Goal: Information Seeking & Learning: Check status

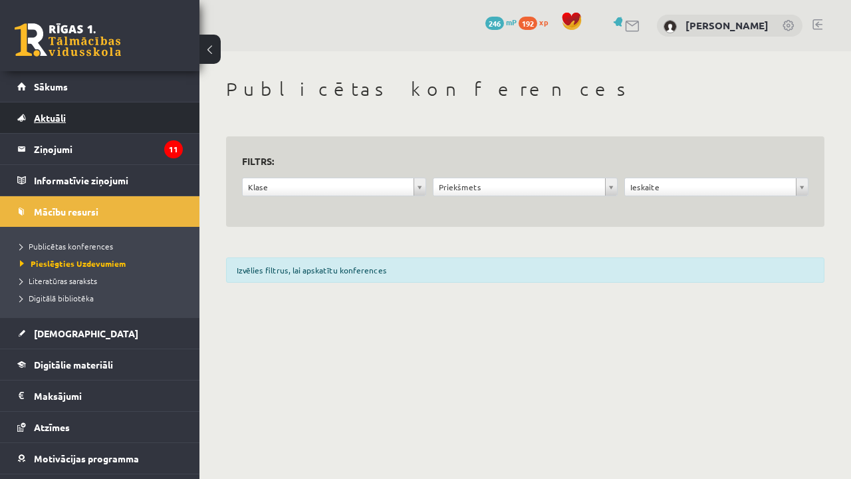
click at [107, 126] on link "Aktuāli" at bounding box center [100, 117] width 166 height 31
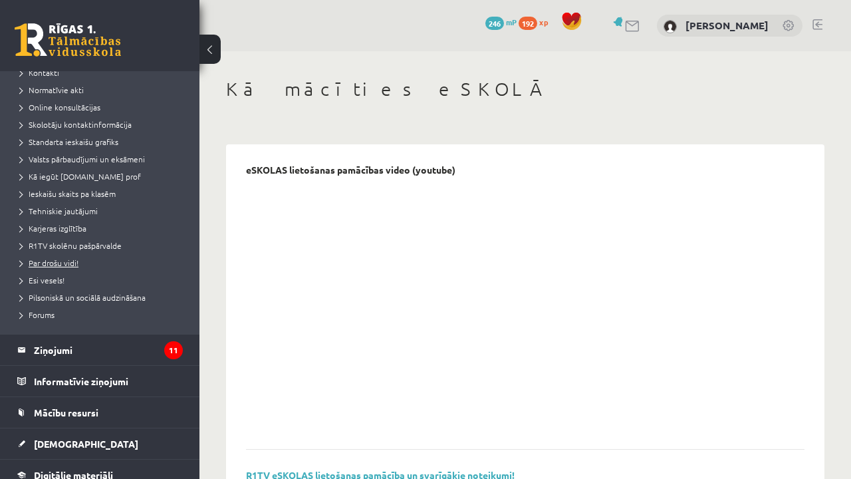
scroll to position [193, 0]
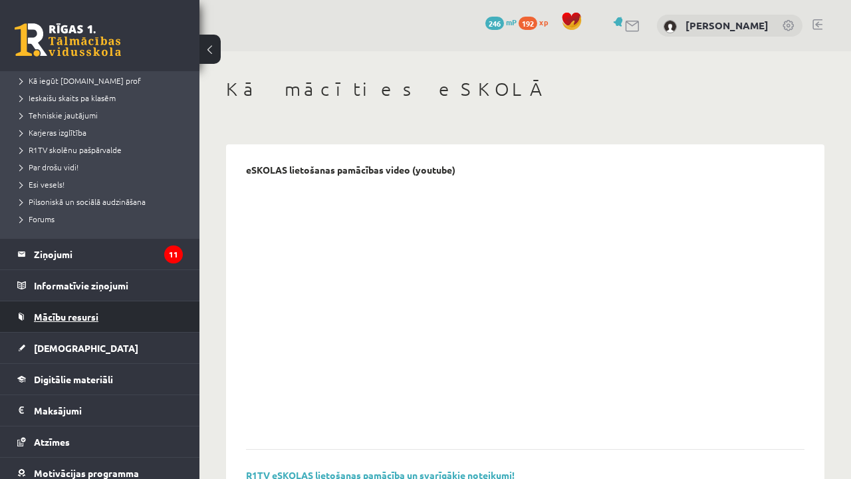
click at [97, 324] on link "Mācību resursi" at bounding box center [100, 316] width 166 height 31
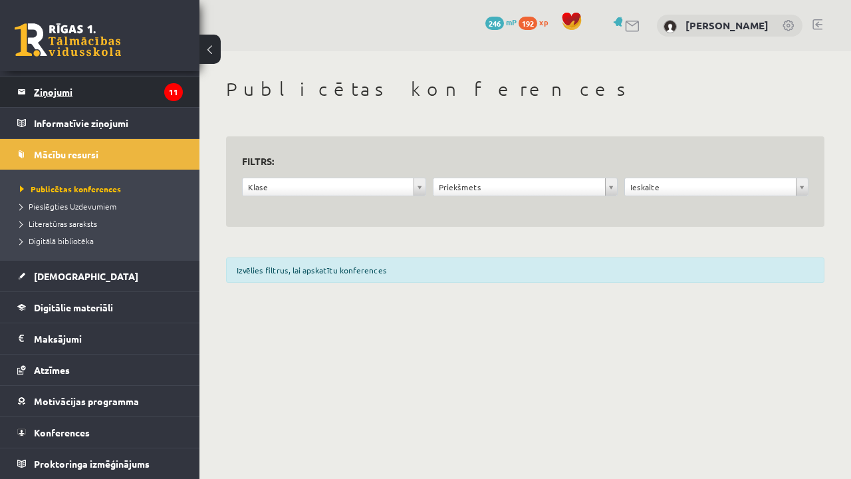
click at [140, 91] on legend "Ziņojumi 11" at bounding box center [108, 91] width 149 height 31
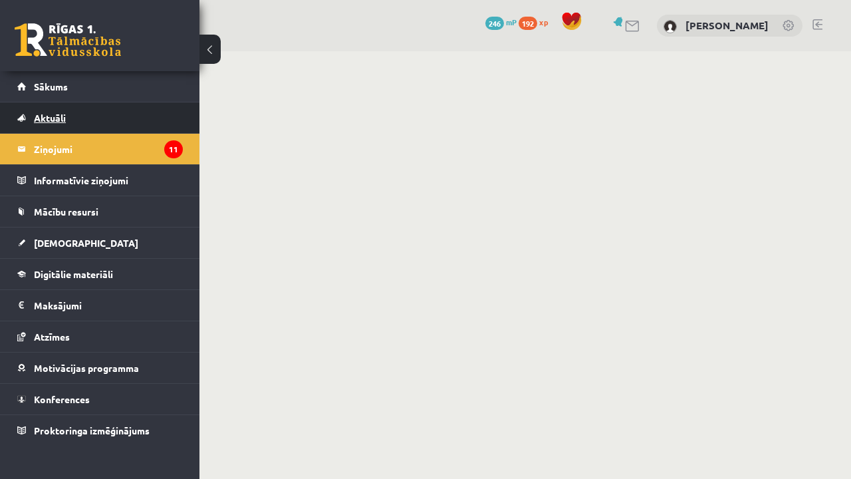
click at [122, 120] on link "Aktuāli" at bounding box center [100, 117] width 166 height 31
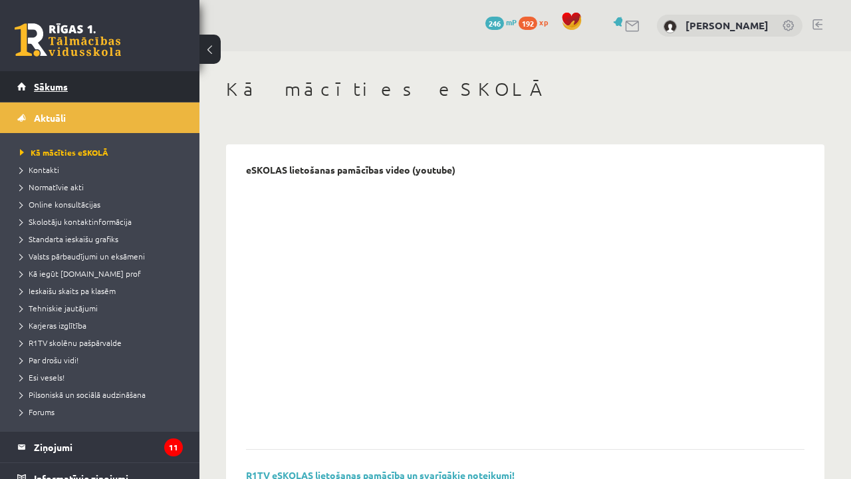
click at [102, 86] on link "Sākums" at bounding box center [100, 86] width 166 height 31
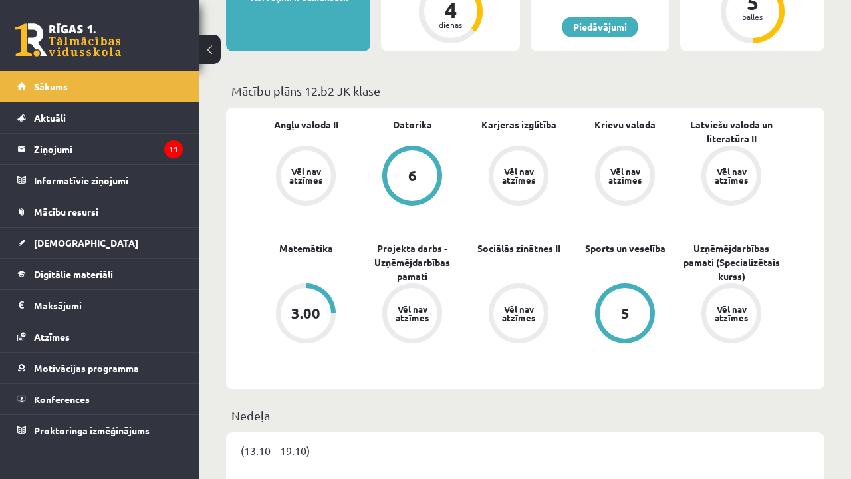
scroll to position [336, 0]
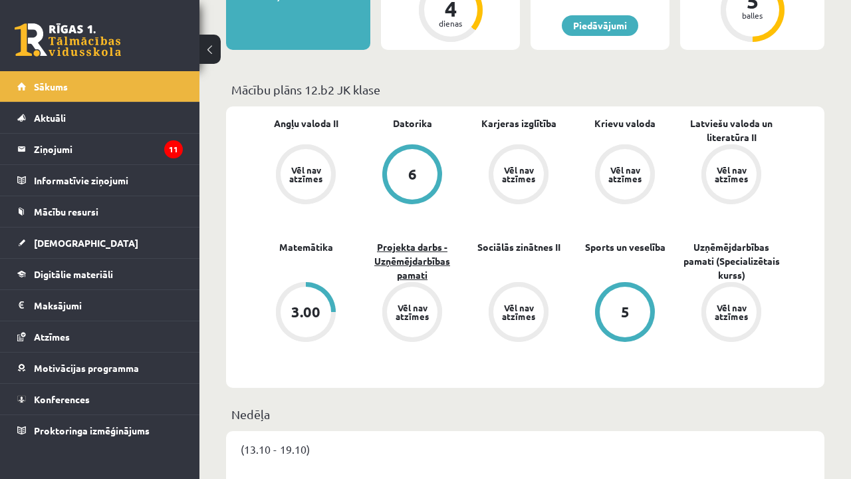
click at [429, 249] on link "Projekta darbs - Uzņēmējdarbības pamati" at bounding box center [412, 261] width 106 height 42
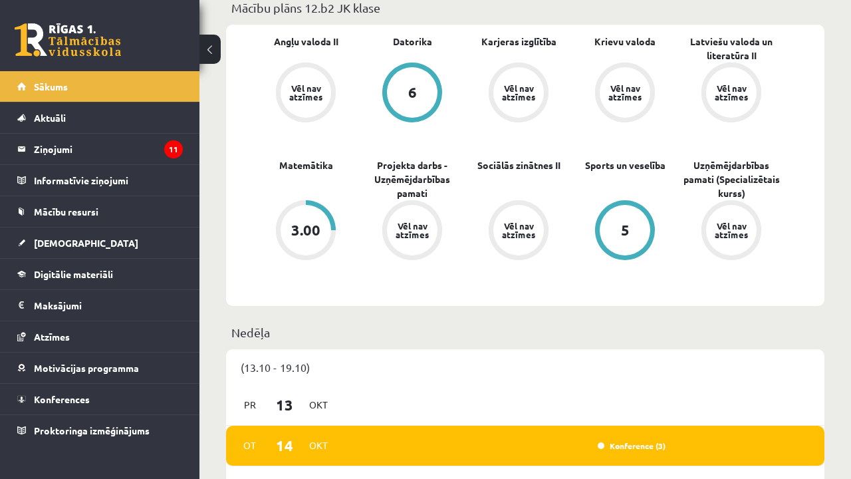
scroll to position [416, 0]
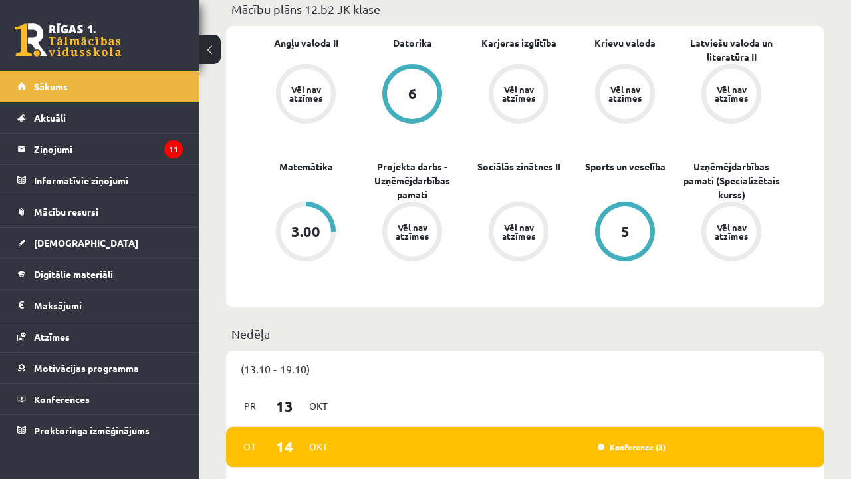
click at [728, 70] on div "Vēl nav atzīmes" at bounding box center [731, 93] width 51 height 51
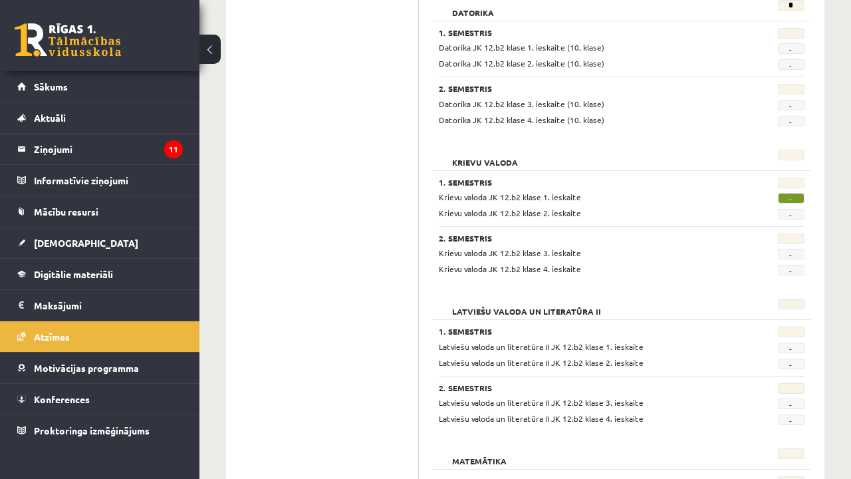
scroll to position [412, 0]
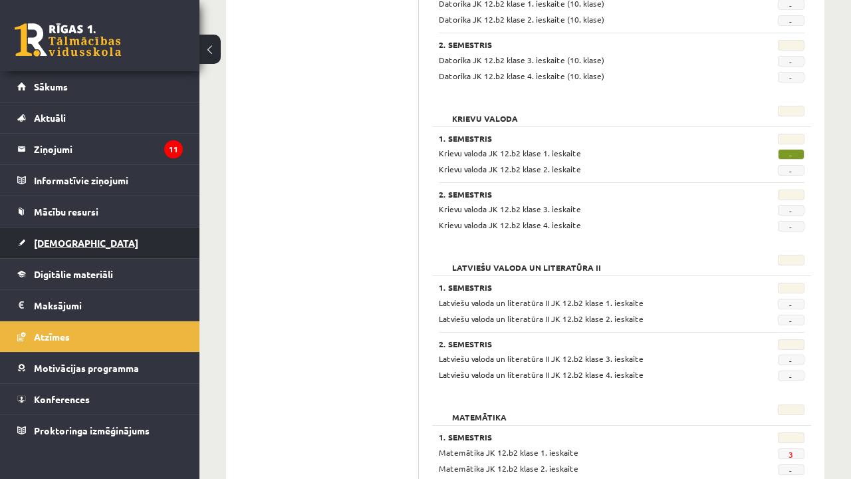
click at [91, 255] on link "[DEMOGRAPHIC_DATA]" at bounding box center [100, 242] width 166 height 31
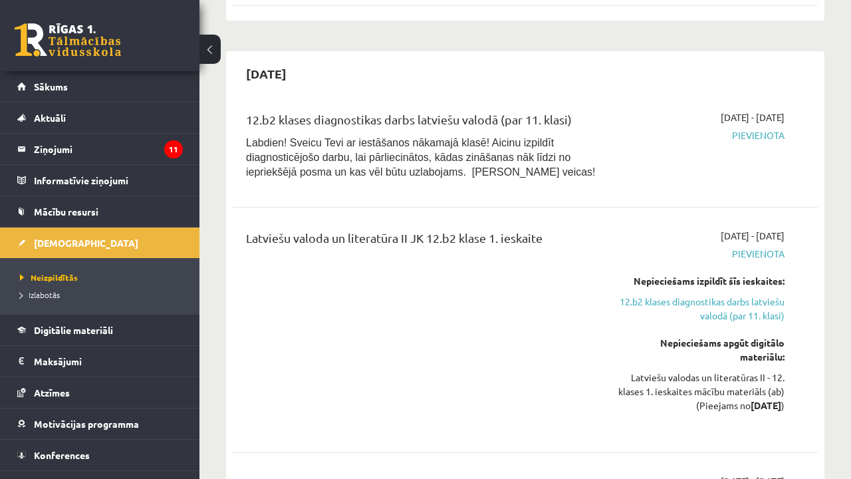
scroll to position [911, 0]
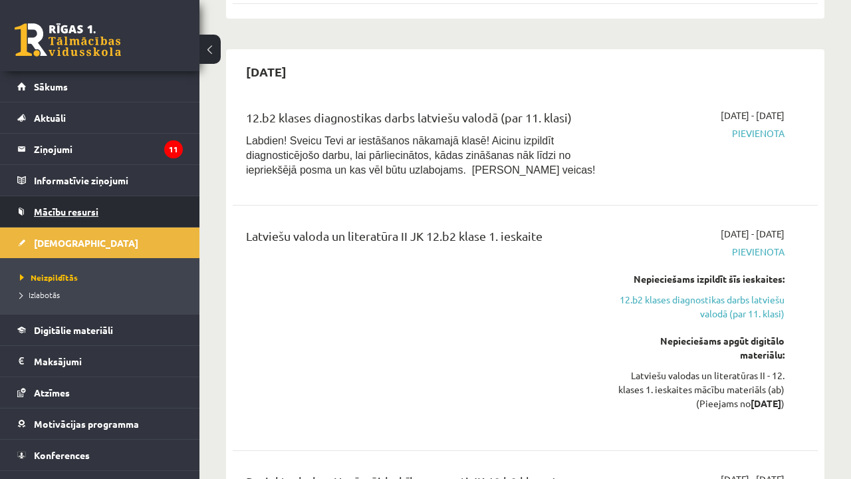
click at [173, 203] on link "Mācību resursi" at bounding box center [100, 211] width 166 height 31
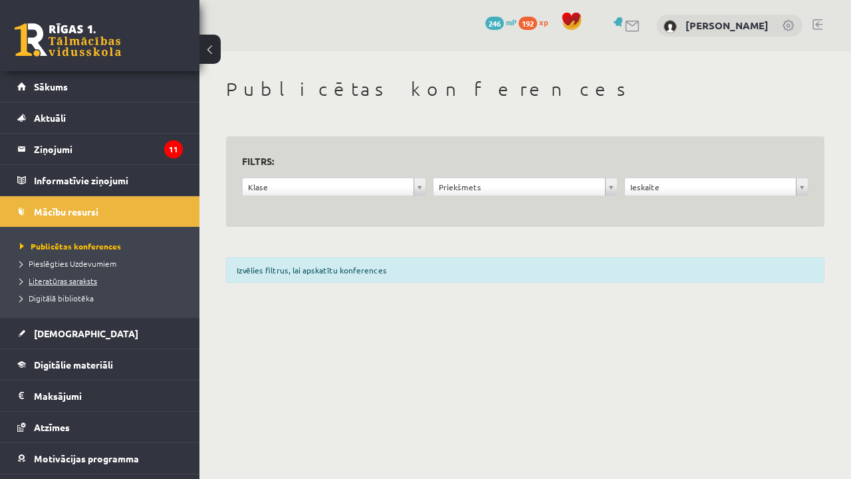
click at [88, 283] on span "Literatūras saraksts" at bounding box center [58, 280] width 77 height 11
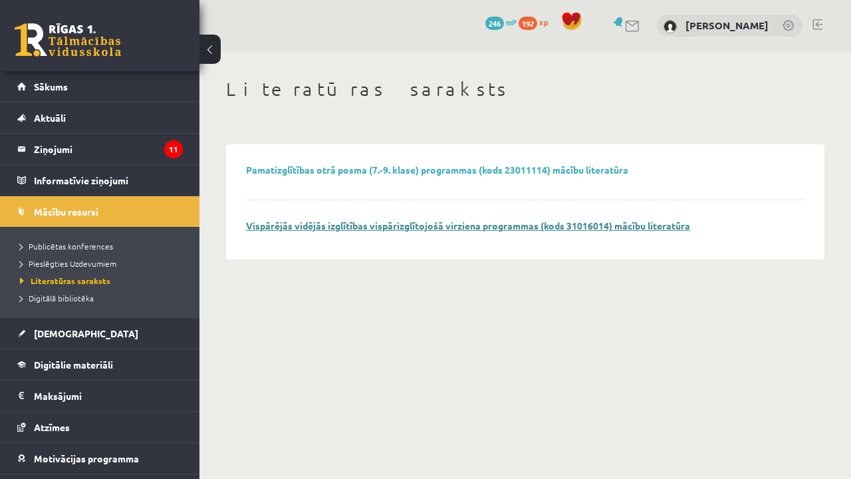
click at [358, 226] on link "Vispārējās vidējās izglītības vispārizglītojošā virziena programmas (kods 31016…" at bounding box center [468, 225] width 444 height 12
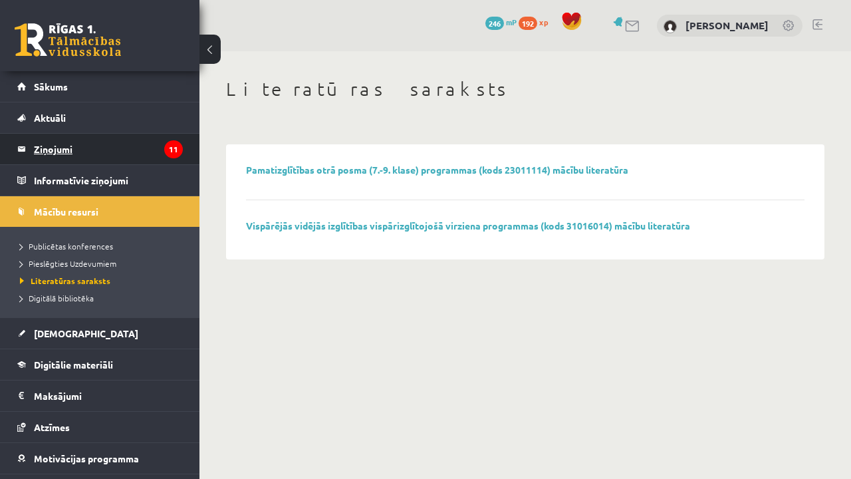
click at [85, 161] on legend "Ziņojumi 11" at bounding box center [108, 149] width 149 height 31
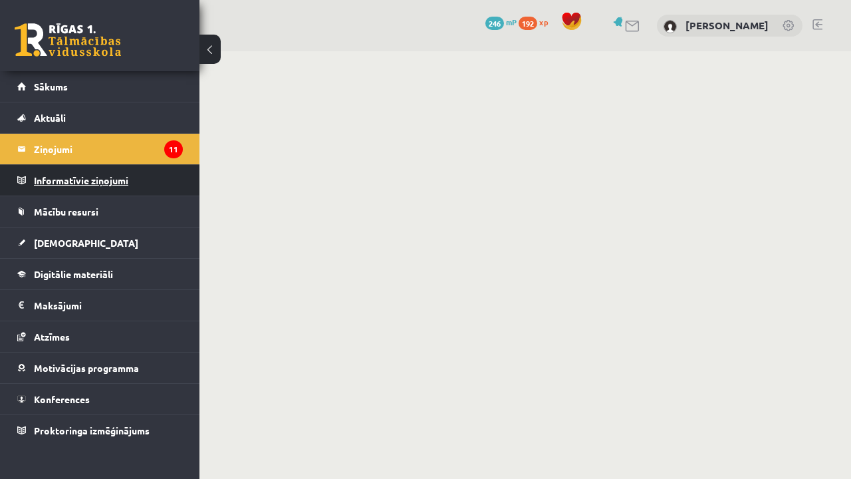
click at [97, 181] on legend "Informatīvie ziņojumi 0" at bounding box center [108, 180] width 149 height 31
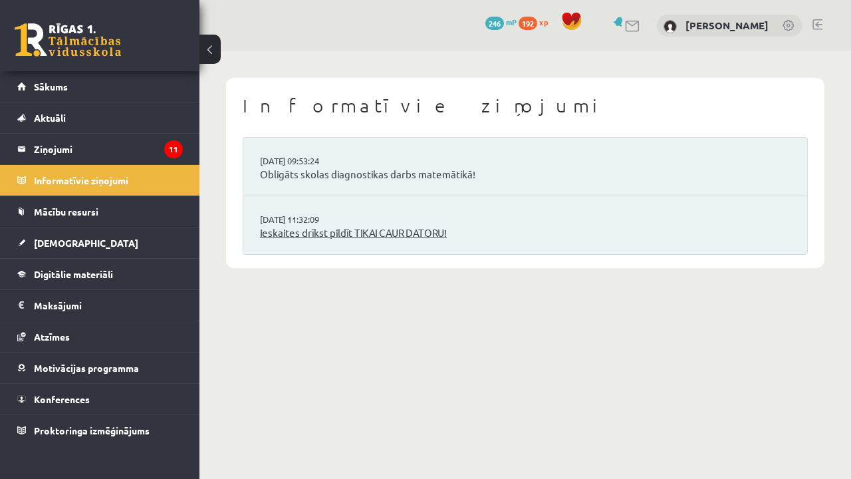
click at [266, 225] on link "Ieskaites drīkst pildīt TIKAI CAUR DATORU!" at bounding box center [525, 232] width 530 height 15
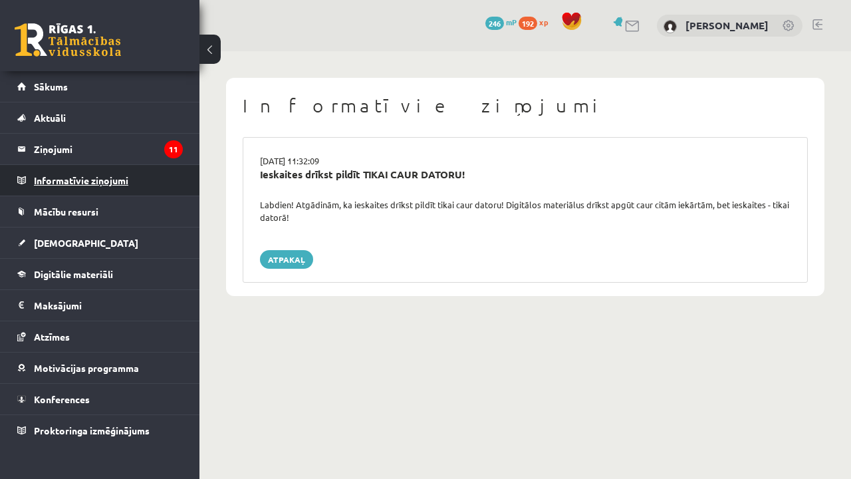
click at [153, 195] on legend "Informatīvie ziņojumi 0" at bounding box center [108, 180] width 149 height 31
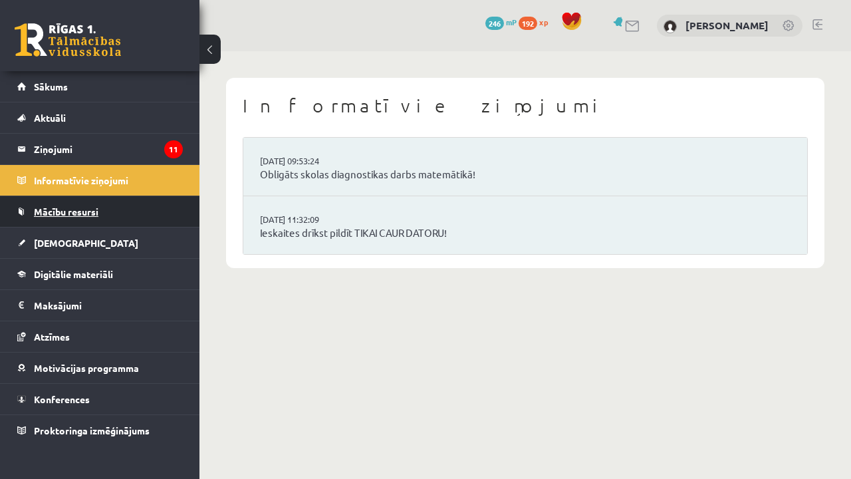
click at [154, 214] on link "Mācību resursi" at bounding box center [100, 211] width 166 height 31
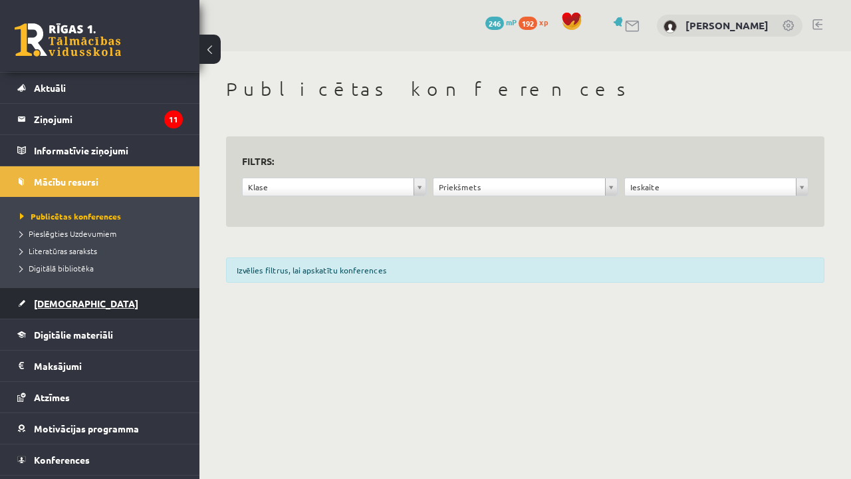
click at [115, 316] on link "[DEMOGRAPHIC_DATA]" at bounding box center [100, 303] width 166 height 31
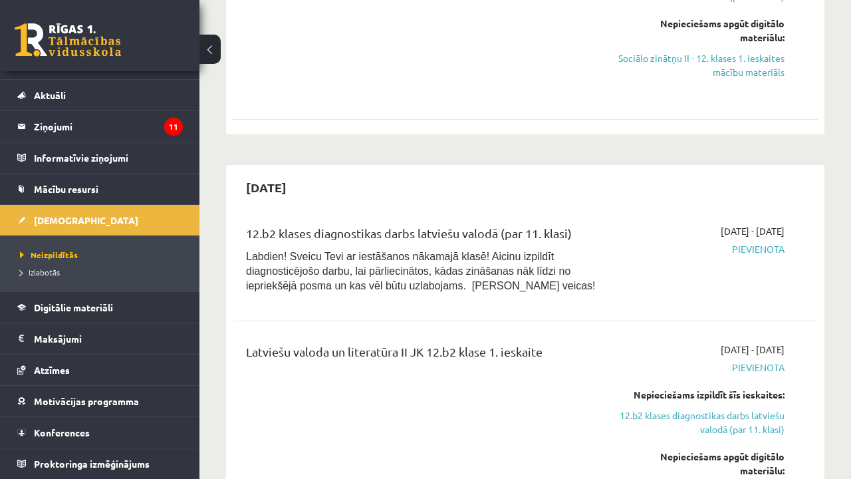
scroll to position [796, 0]
click at [776, 241] on span "Pievienota" at bounding box center [701, 248] width 166 height 14
click at [282, 250] on span "Labdien! Sveicu Tevi ar iestāšanos nākamajā klasē! Aicinu izpildīt diagnosticēj…" at bounding box center [421, 270] width 350 height 41
click at [343, 342] on div "Latviešu valoda un literatūra II JK 12.b2 klase 1. ieskaite" at bounding box center [422, 354] width 352 height 25
click at [137, 299] on link "Digitālie materiāli" at bounding box center [100, 307] width 166 height 31
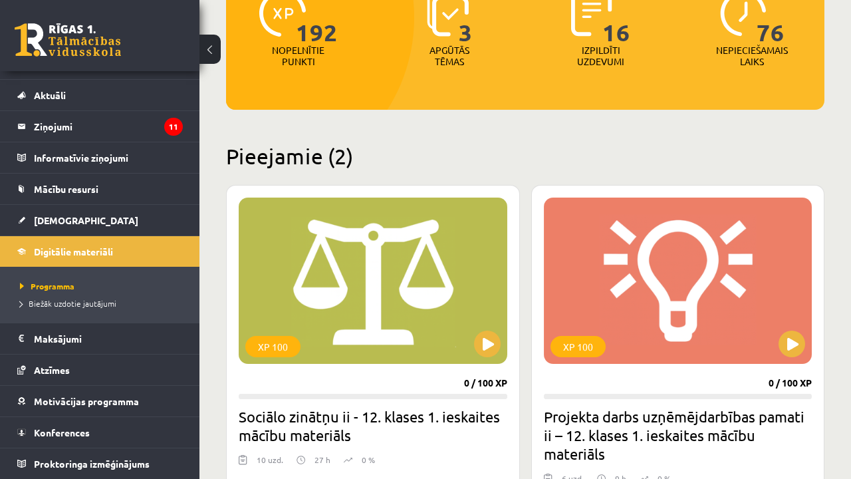
scroll to position [172, 0]
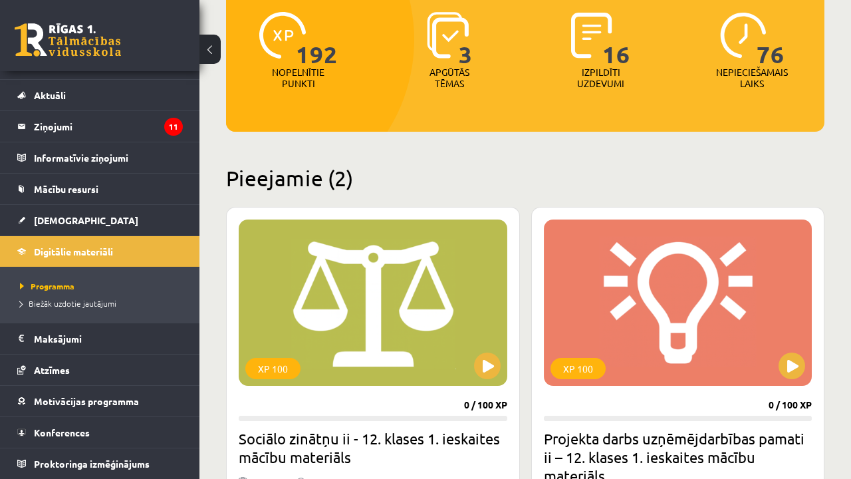
click at [612, 447] on h2 "Projekta darbs uzņēmējdarbības pamati ii – 12. klases 1. ieskaites mācību mater…" at bounding box center [678, 457] width 269 height 56
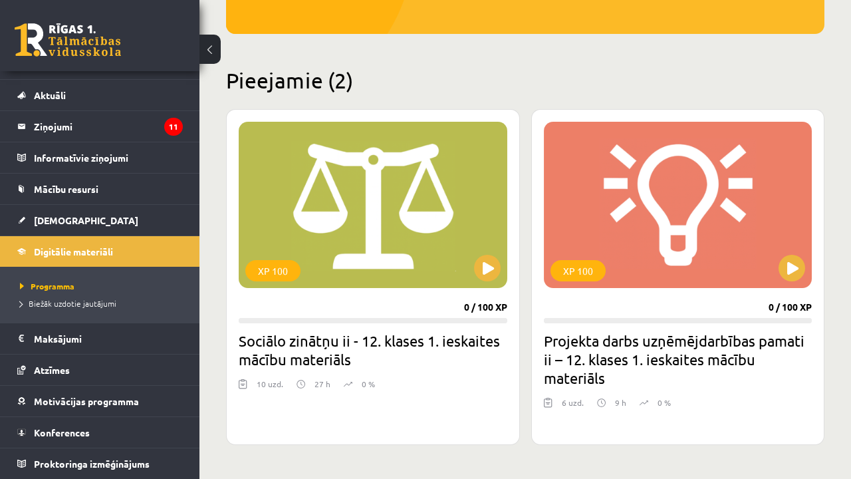
scroll to position [271, 0]
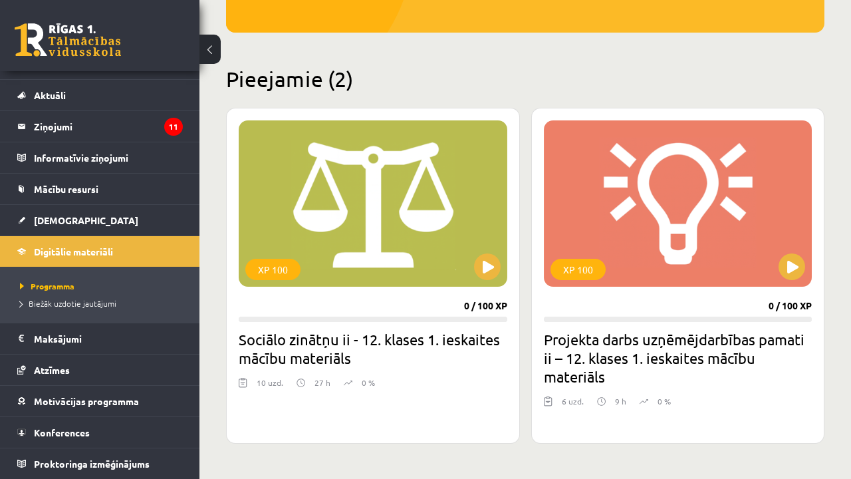
click at [600, 390] on div "XP 100 0 / 100 XP Projekta darbs uzņēmējdarbības pamati ii – 12. klases 1. iesk…" at bounding box center [678, 276] width 294 height 336
click at [800, 261] on button at bounding box center [791, 266] width 27 height 27
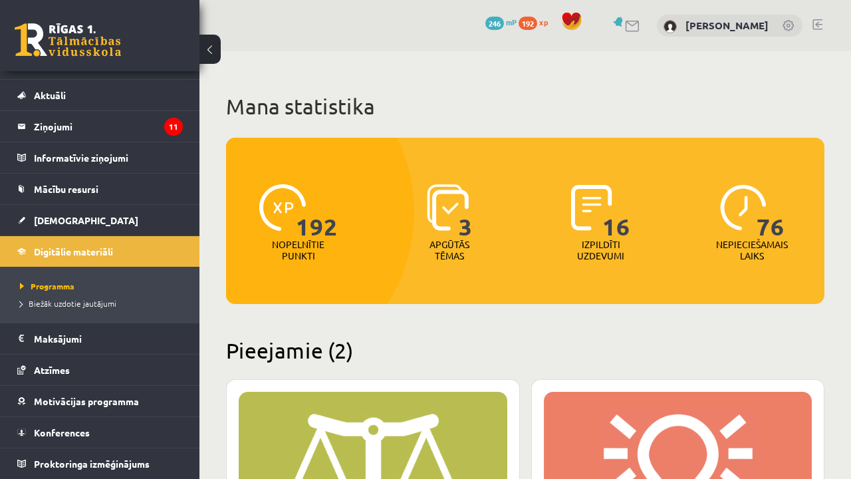
scroll to position [0, 0]
click at [128, 398] on span "Motivācijas programma" at bounding box center [86, 401] width 105 height 12
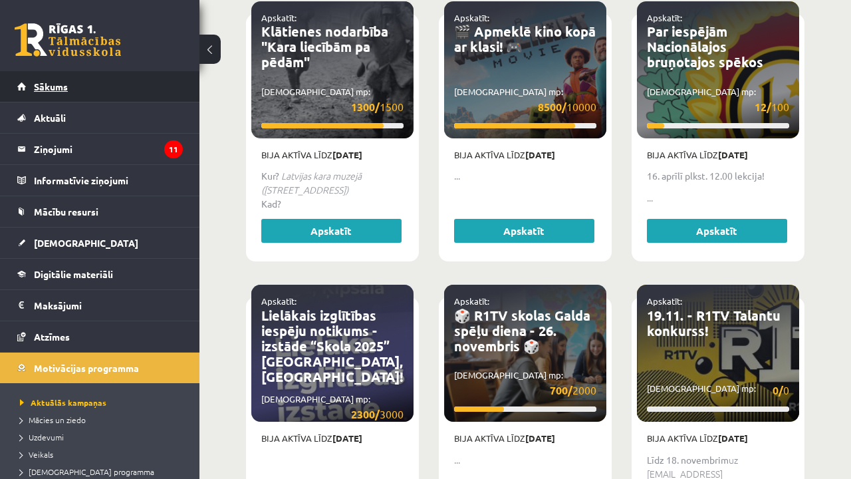
click at [131, 92] on link "Sākums" at bounding box center [100, 86] width 166 height 31
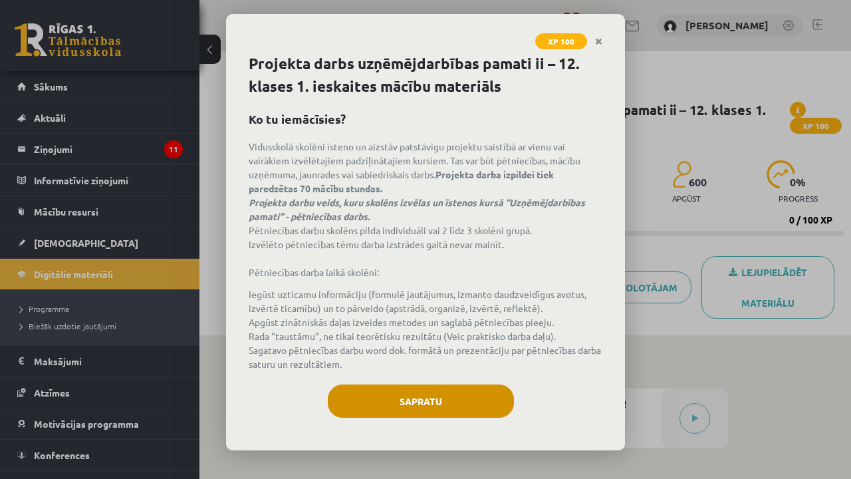
click at [413, 400] on button "Sapratu" at bounding box center [421, 400] width 186 height 33
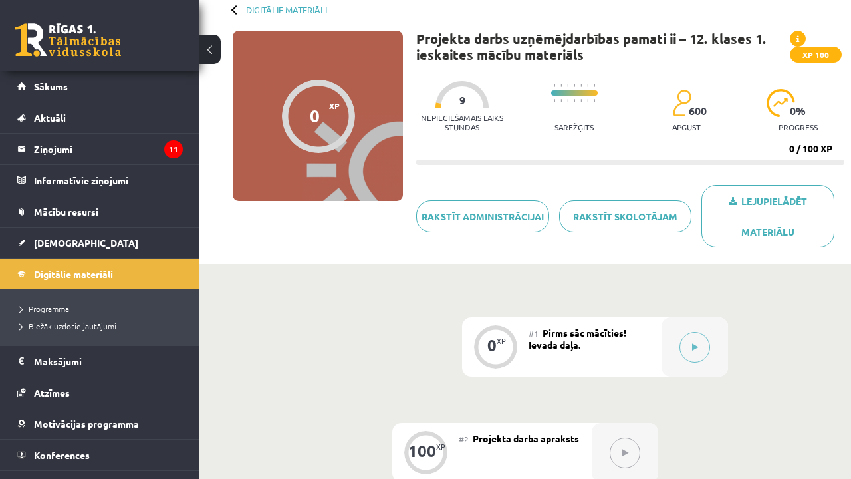
scroll to position [184, 0]
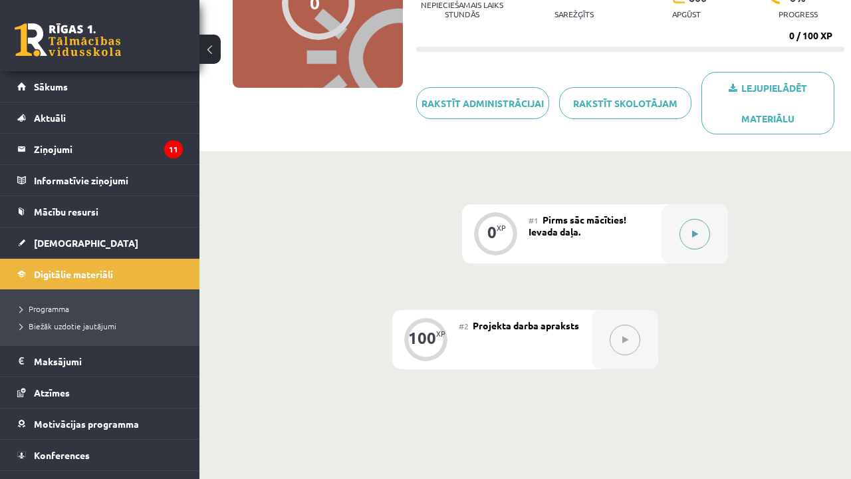
click at [697, 235] on icon at bounding box center [695, 234] width 6 height 8
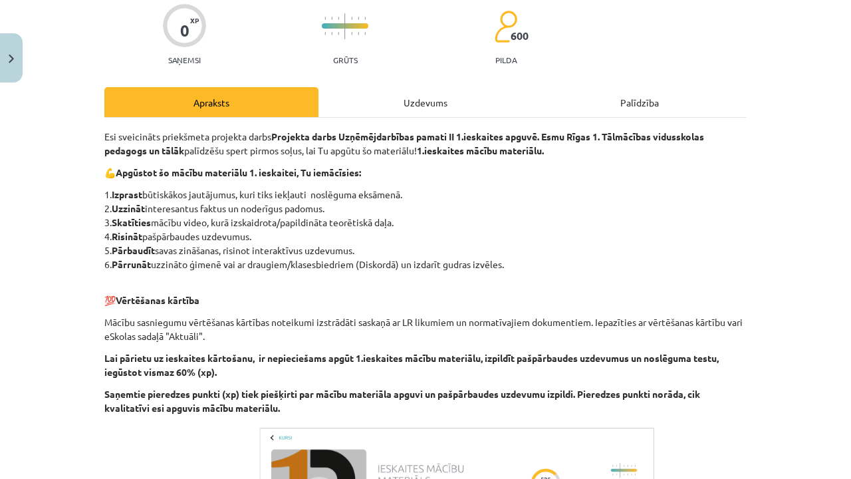
scroll to position [132, 0]
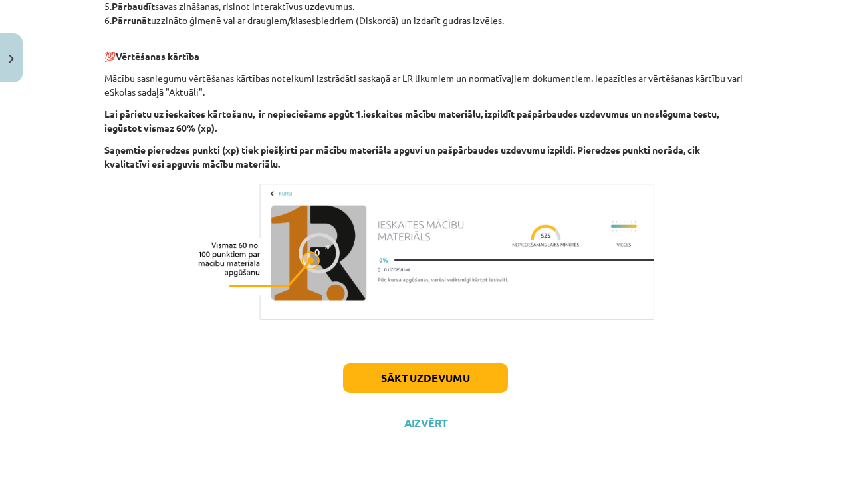
click at [419, 376] on button "Sākt uzdevumu" at bounding box center [425, 377] width 165 height 29
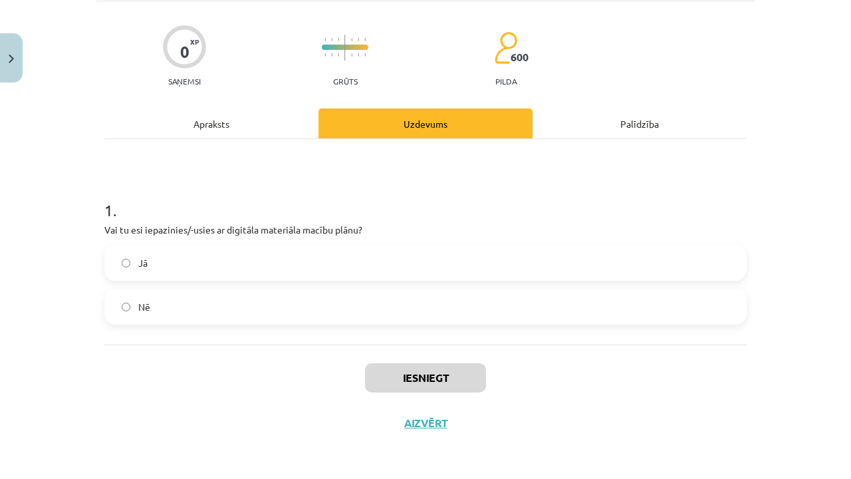
click at [315, 294] on label "Nē" at bounding box center [425, 306] width 639 height 33
click at [378, 379] on button "Iesniegt" at bounding box center [425, 377] width 121 height 29
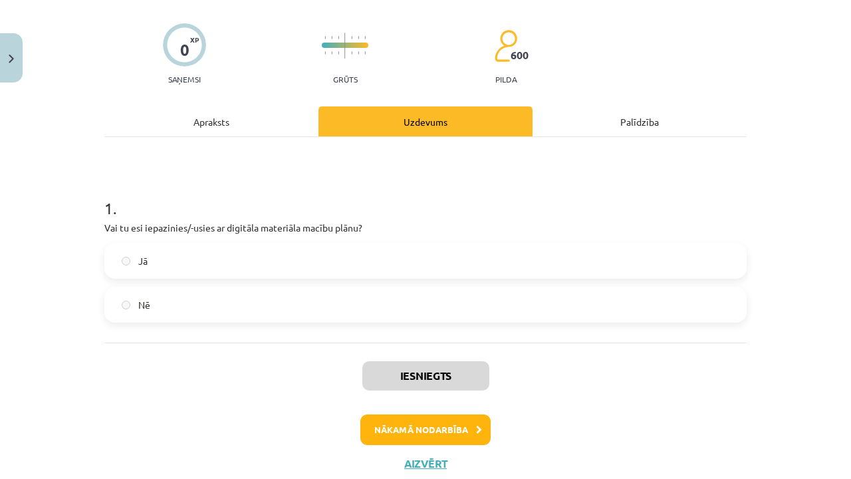
click at [398, 421] on button "Nākamā nodarbība" at bounding box center [425, 429] width 130 height 31
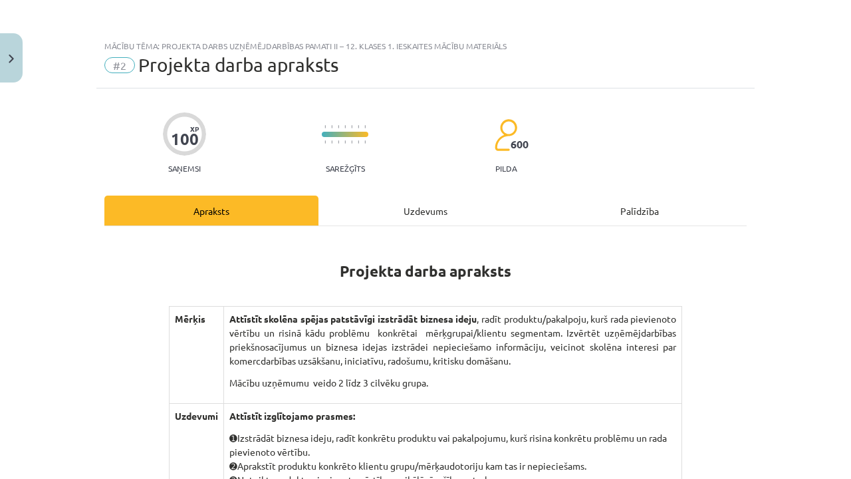
scroll to position [0, 0]
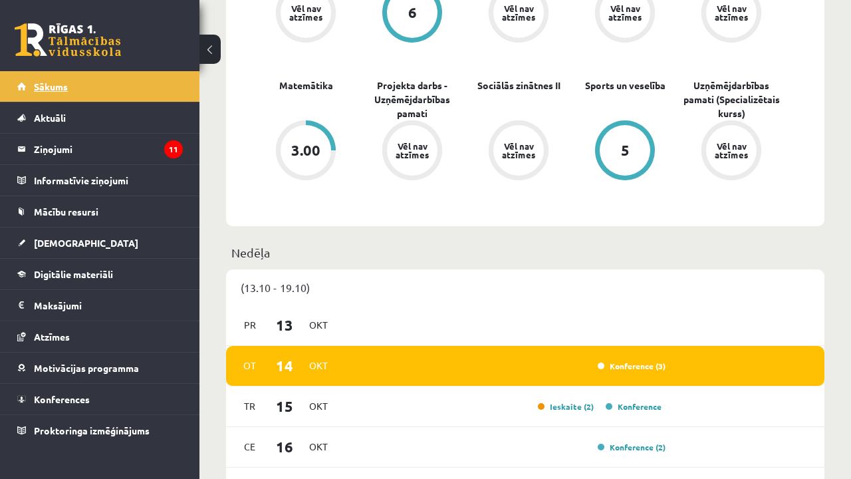
scroll to position [501, 0]
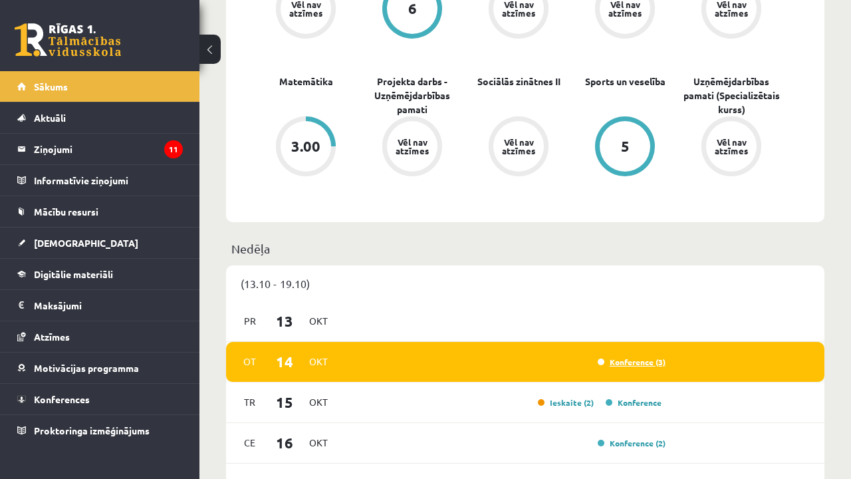
click at [614, 356] on link "Konference (3)" at bounding box center [632, 361] width 68 height 11
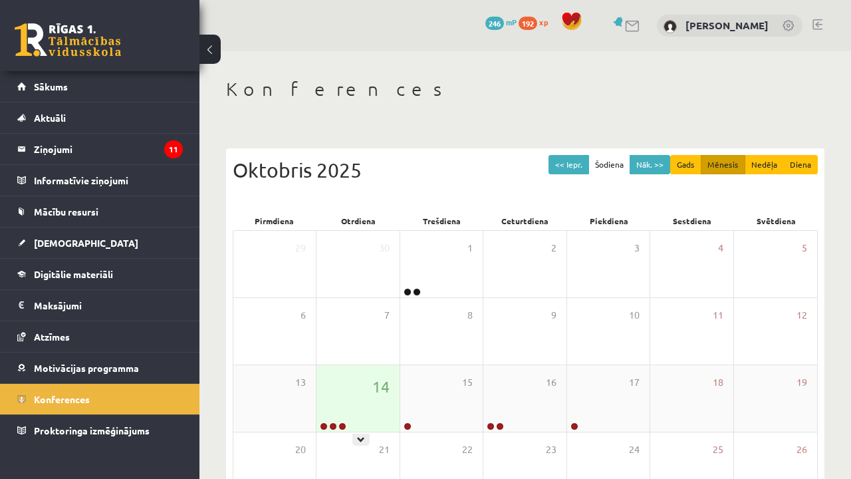
click at [370, 415] on div "14" at bounding box center [357, 398] width 82 height 66
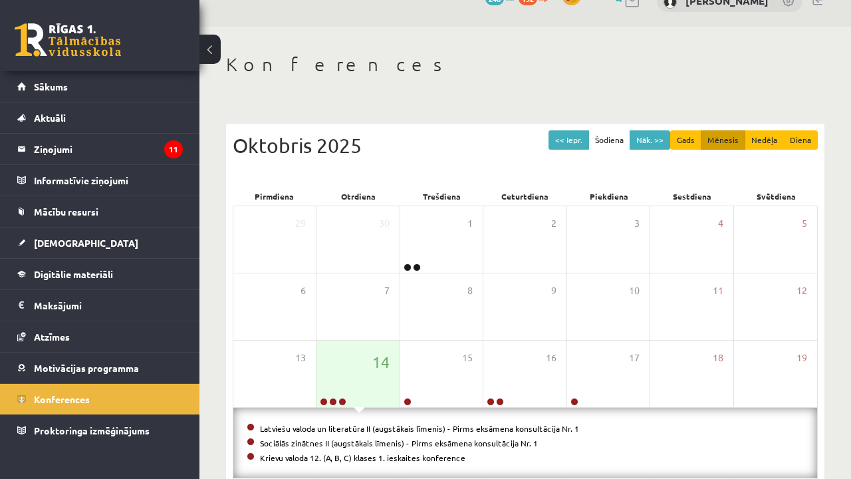
scroll to position [23, 0]
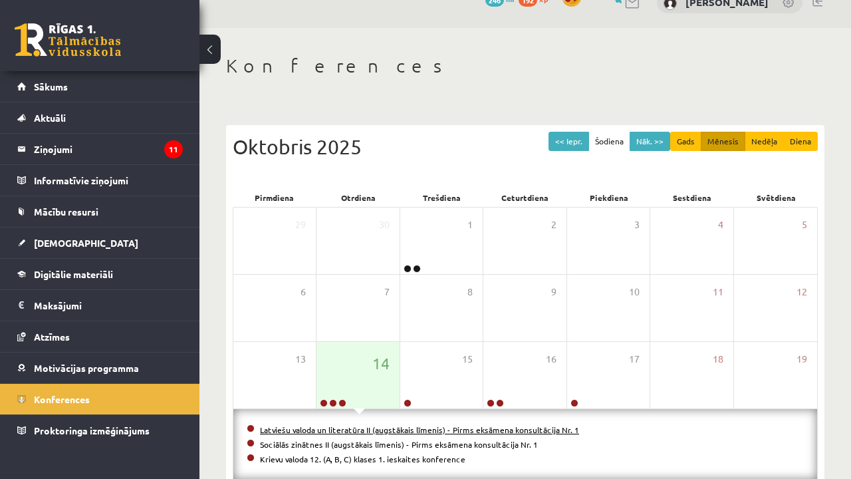
click at [500, 431] on link "Latviešu valoda un literatūra II (augstākais līmenis) - Pirms eksāmena konsultā…" at bounding box center [419, 429] width 319 height 11
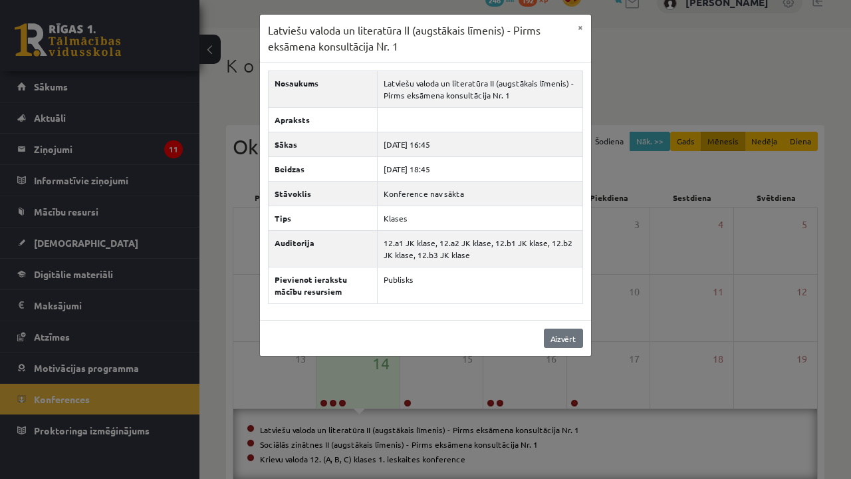
click at [554, 338] on link "Aizvērt" at bounding box center [563, 337] width 39 height 19
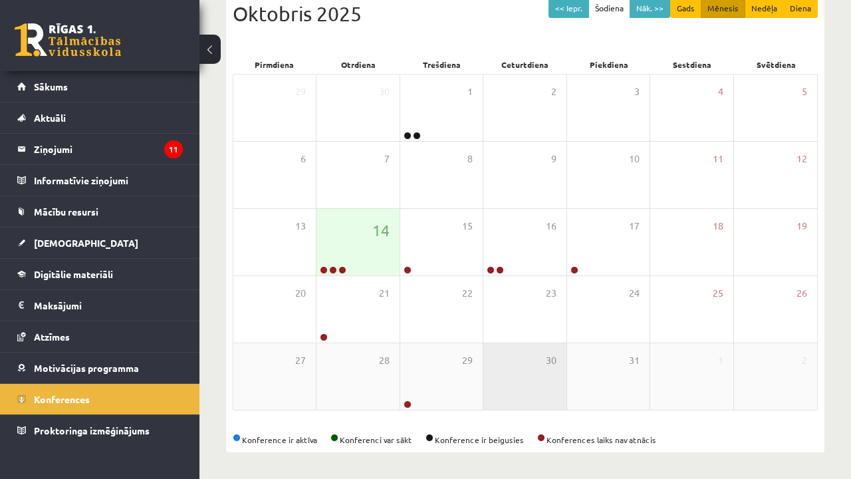
scroll to position [156, 0]
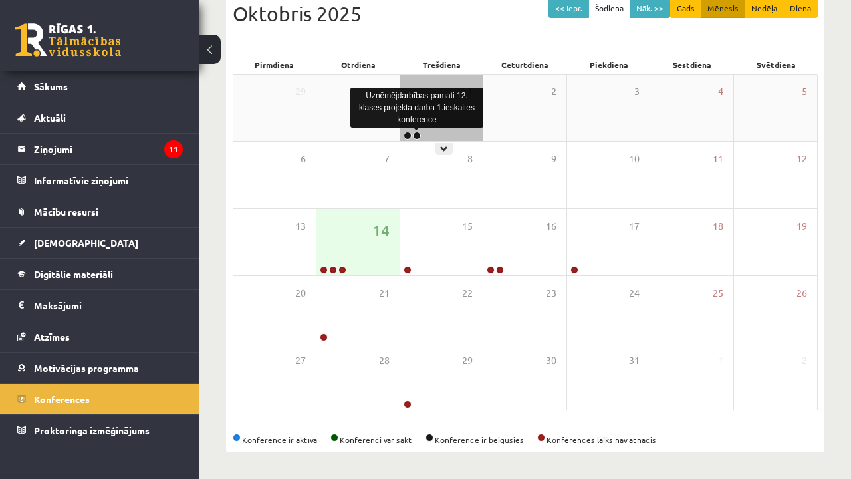
click at [413, 137] on link at bounding box center [417, 136] width 8 height 8
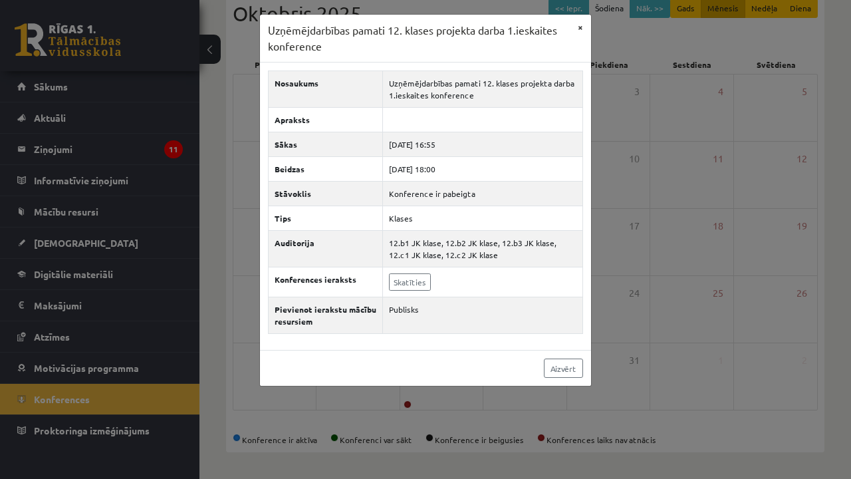
click at [578, 30] on button "×" at bounding box center [580, 27] width 21 height 25
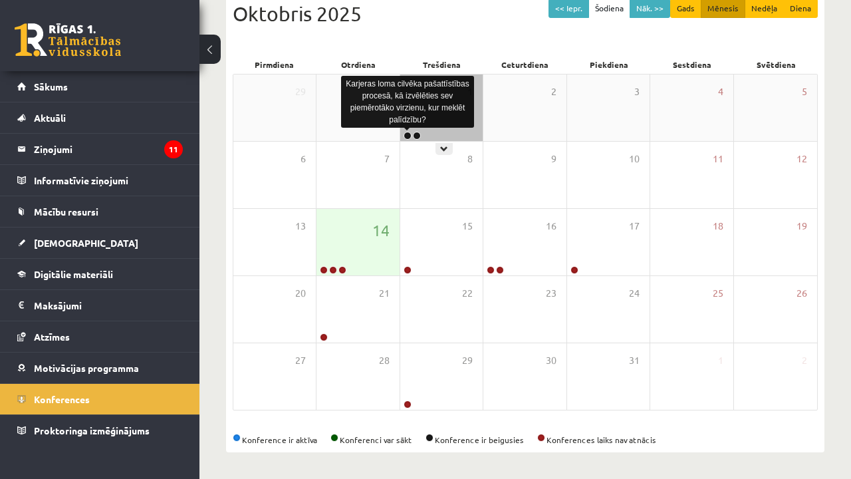
click at [405, 132] on link at bounding box center [408, 136] width 8 height 8
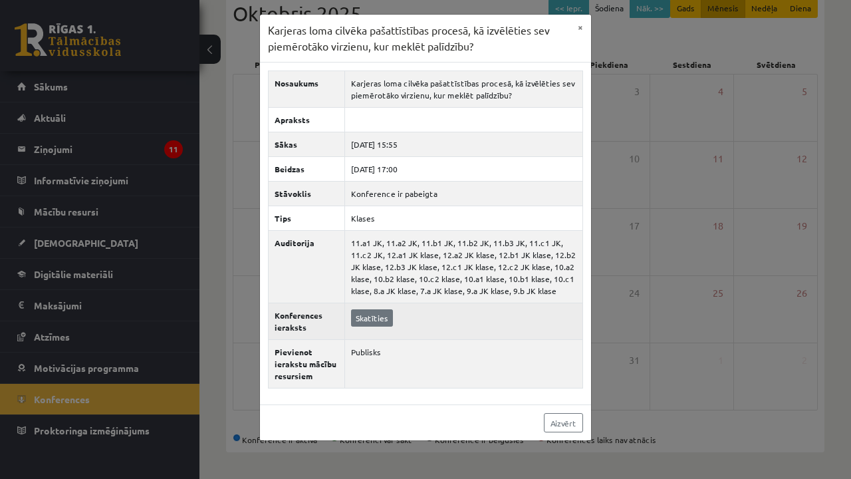
click at [367, 322] on link "Skatīties" at bounding box center [372, 317] width 42 height 17
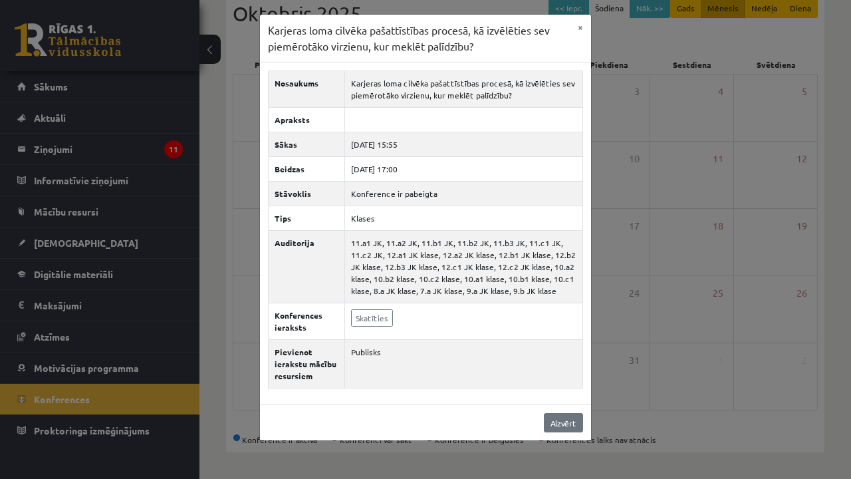
click at [570, 432] on link "Aizvērt" at bounding box center [563, 422] width 39 height 19
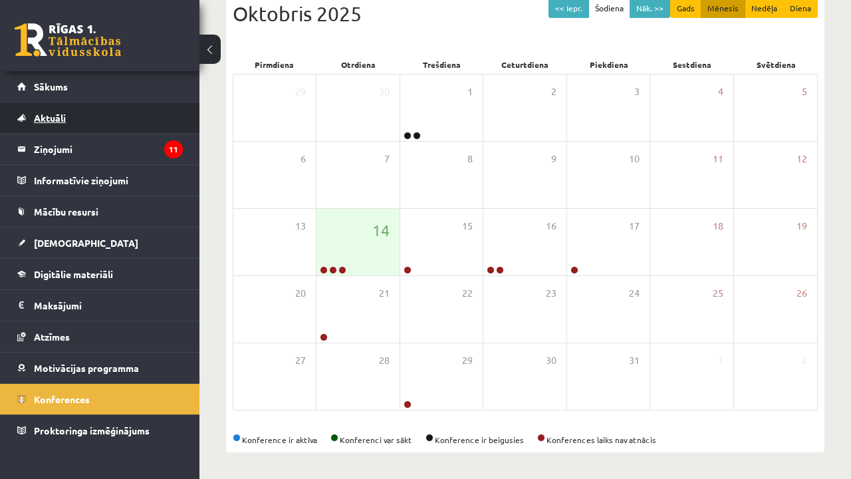
click at [116, 110] on link "Aktuāli" at bounding box center [100, 117] width 166 height 31
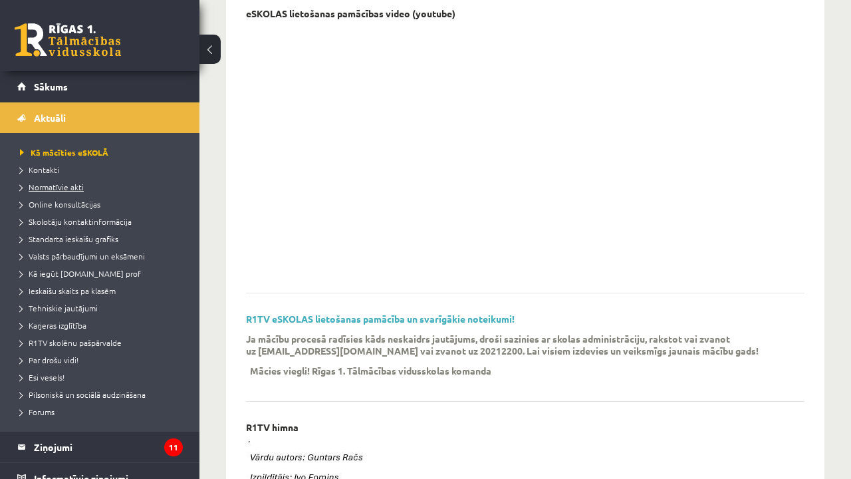
click at [46, 191] on link "Normatīvie akti" at bounding box center [103, 187] width 166 height 12
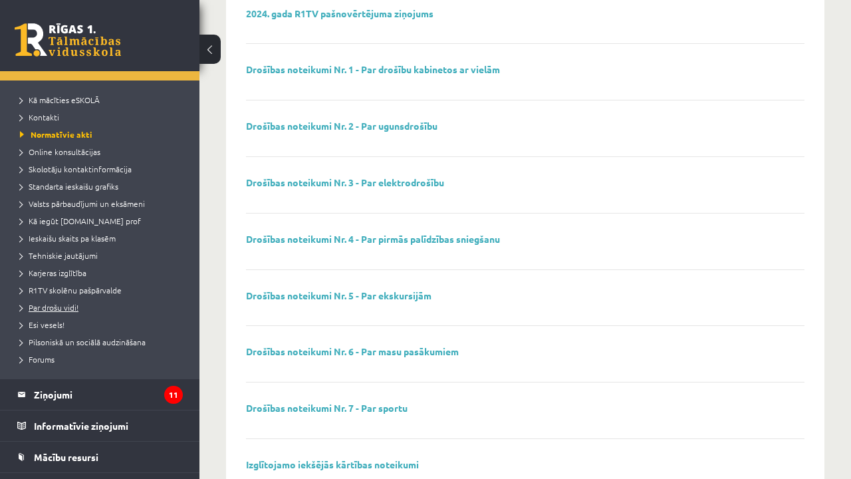
scroll to position [76, 0]
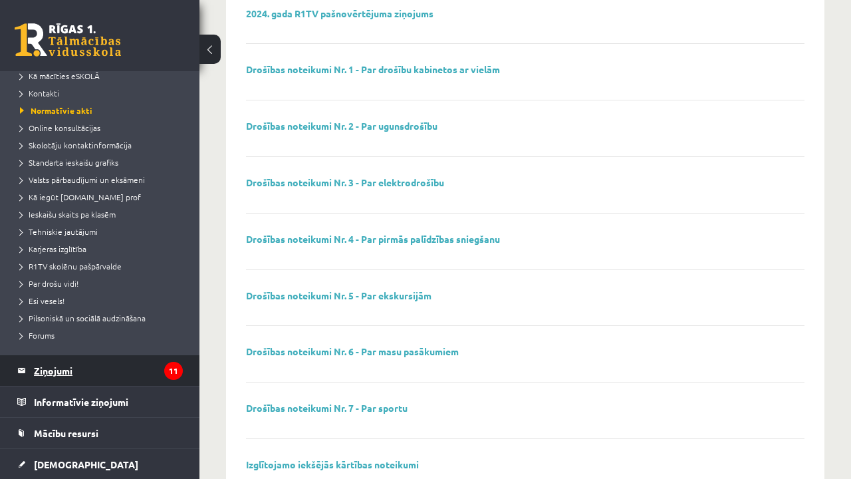
click at [49, 378] on legend "Ziņojumi 11" at bounding box center [108, 370] width 149 height 31
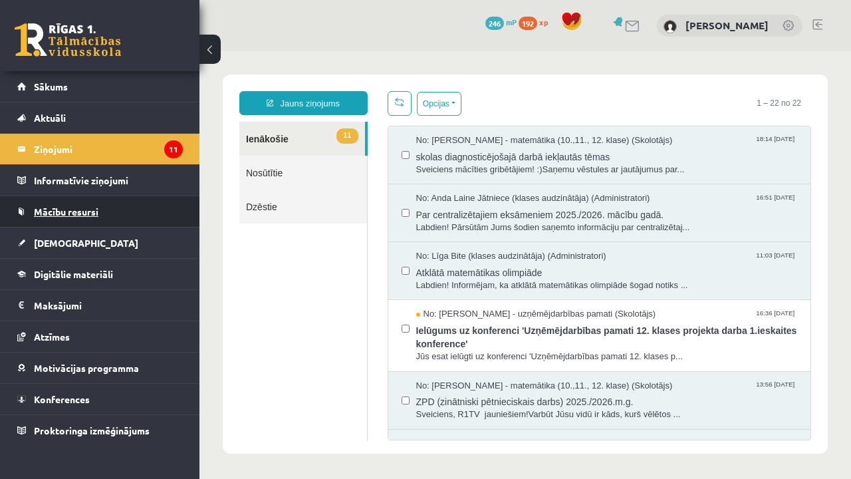
click at [87, 213] on span "Mācību resursi" at bounding box center [66, 211] width 64 height 12
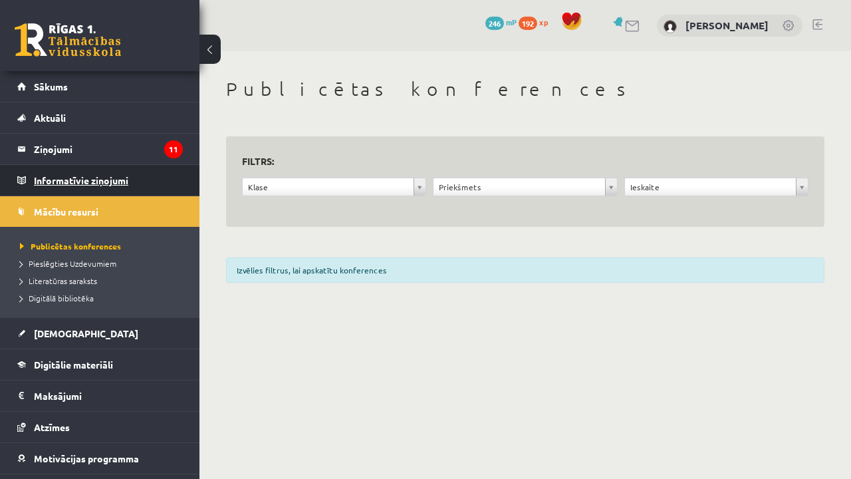
click at [126, 187] on legend "Informatīvie ziņojumi 0" at bounding box center [108, 180] width 149 height 31
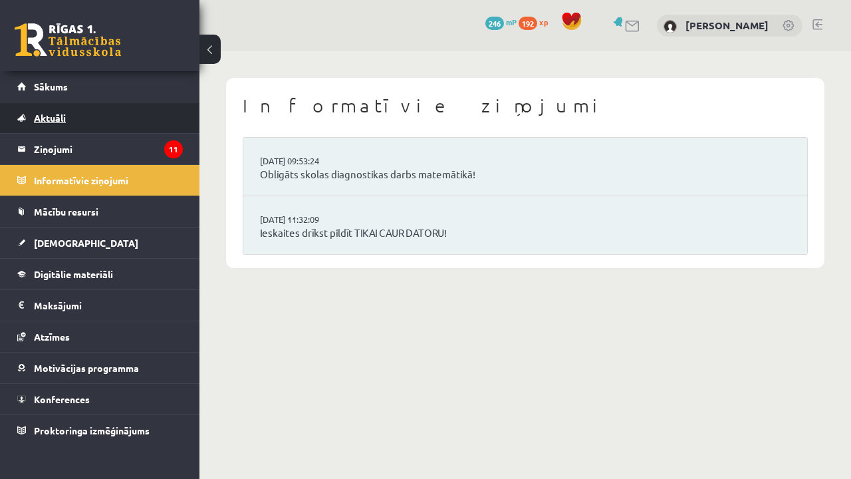
click at [104, 105] on link "Aktuāli" at bounding box center [100, 117] width 166 height 31
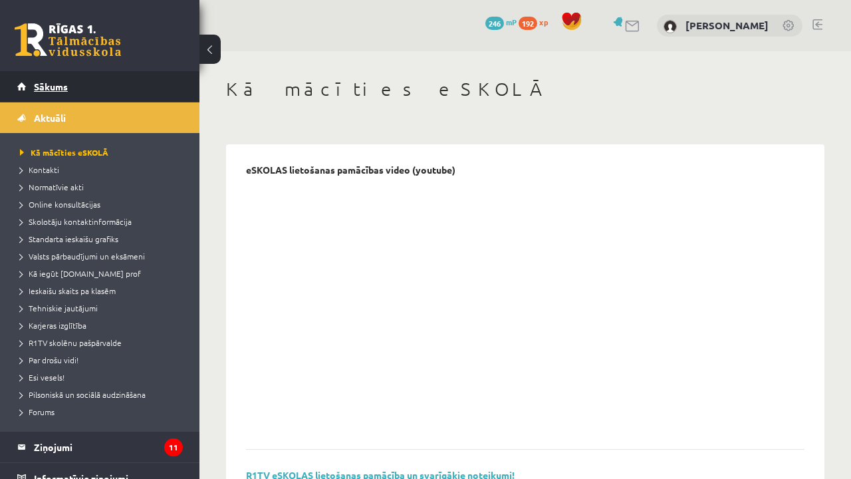
click at [107, 84] on link "Sākums" at bounding box center [100, 86] width 166 height 31
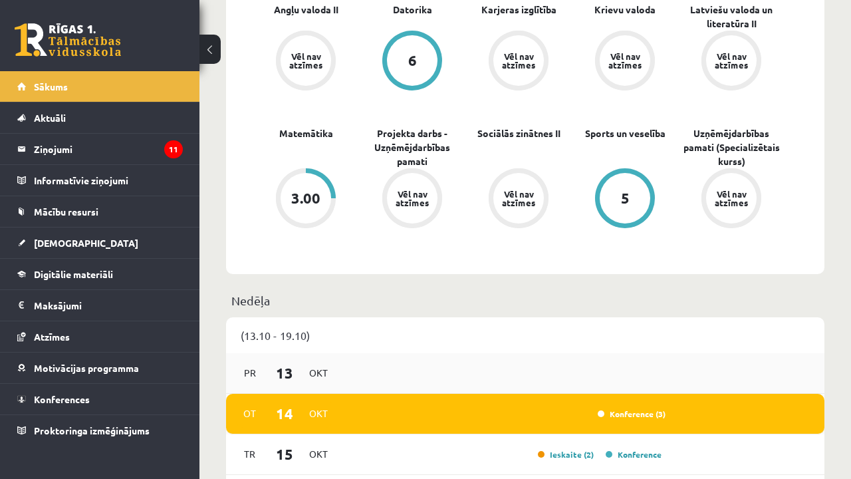
scroll to position [455, 0]
